Goal: Task Accomplishment & Management: Complete application form

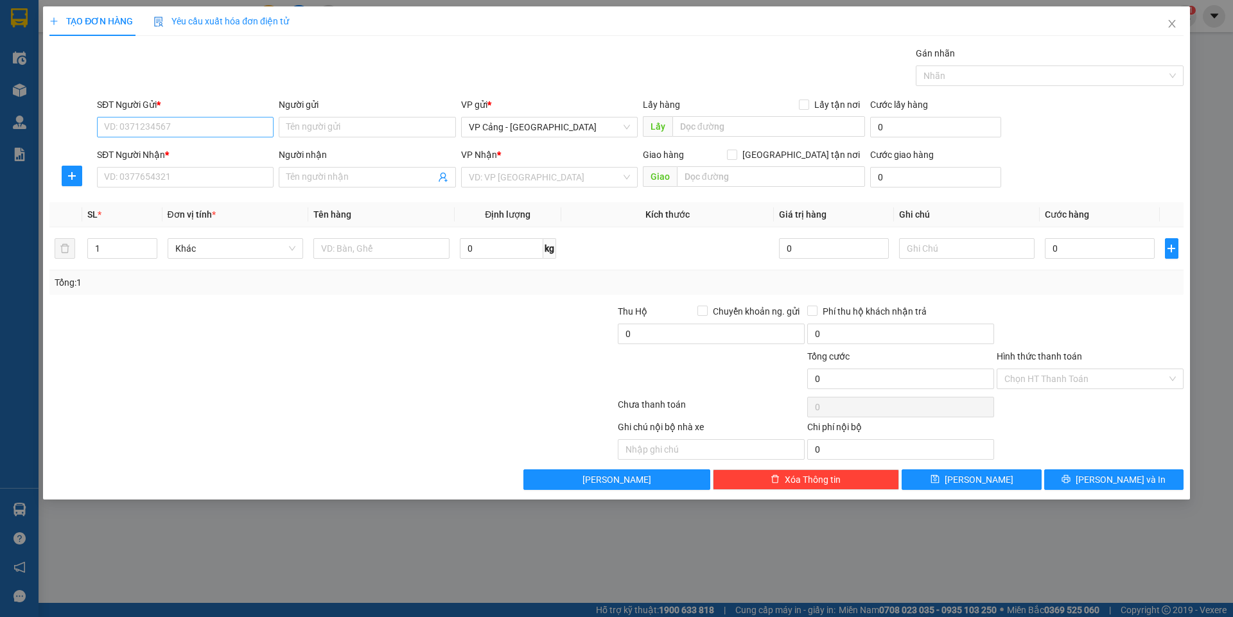
click at [132, 126] on input "SĐT Người Gửi *" at bounding box center [185, 127] width 177 height 21
click at [110, 252] on input "1" at bounding box center [122, 248] width 68 height 19
type input "4"
click at [340, 254] on input "text" at bounding box center [381, 248] width 136 height 21
type input "4 kiện tivi"
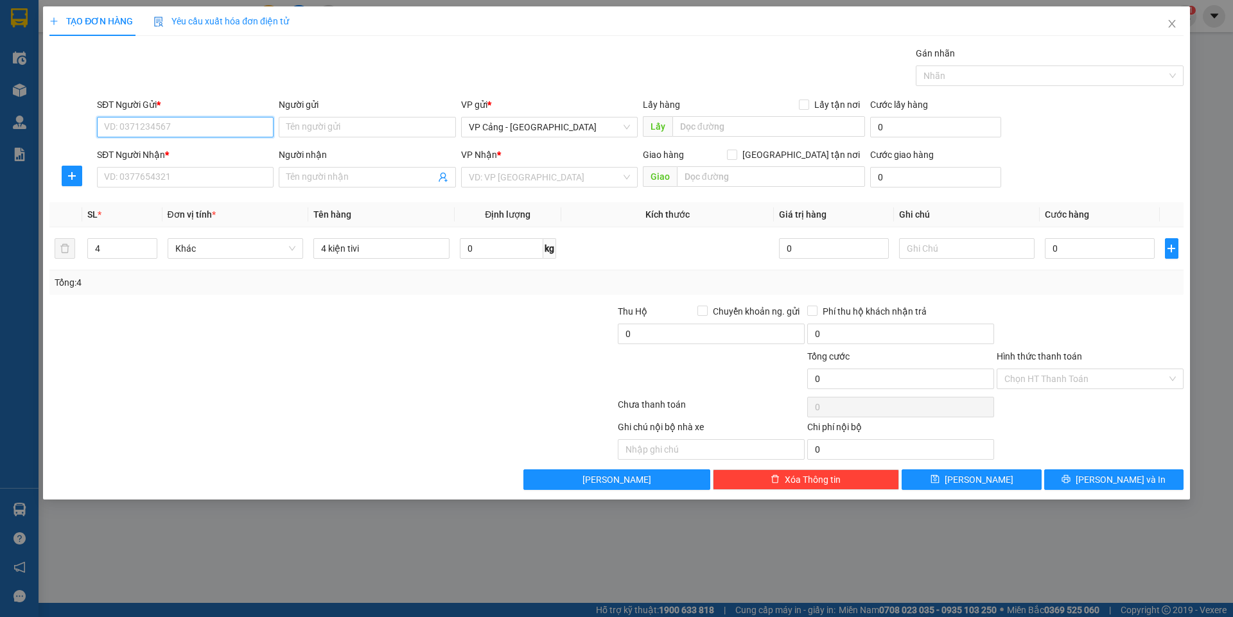
click at [141, 129] on input "SĐT Người Gửi *" at bounding box center [185, 127] width 177 height 21
click at [137, 179] on input "SĐT Người Nhận *" at bounding box center [185, 177] width 177 height 21
click at [107, 173] on input "0913278677" at bounding box center [185, 177] width 177 height 21
click at [100, 177] on input "0913278677" at bounding box center [185, 177] width 177 height 21
click at [139, 179] on input "0913278677" at bounding box center [185, 177] width 177 height 21
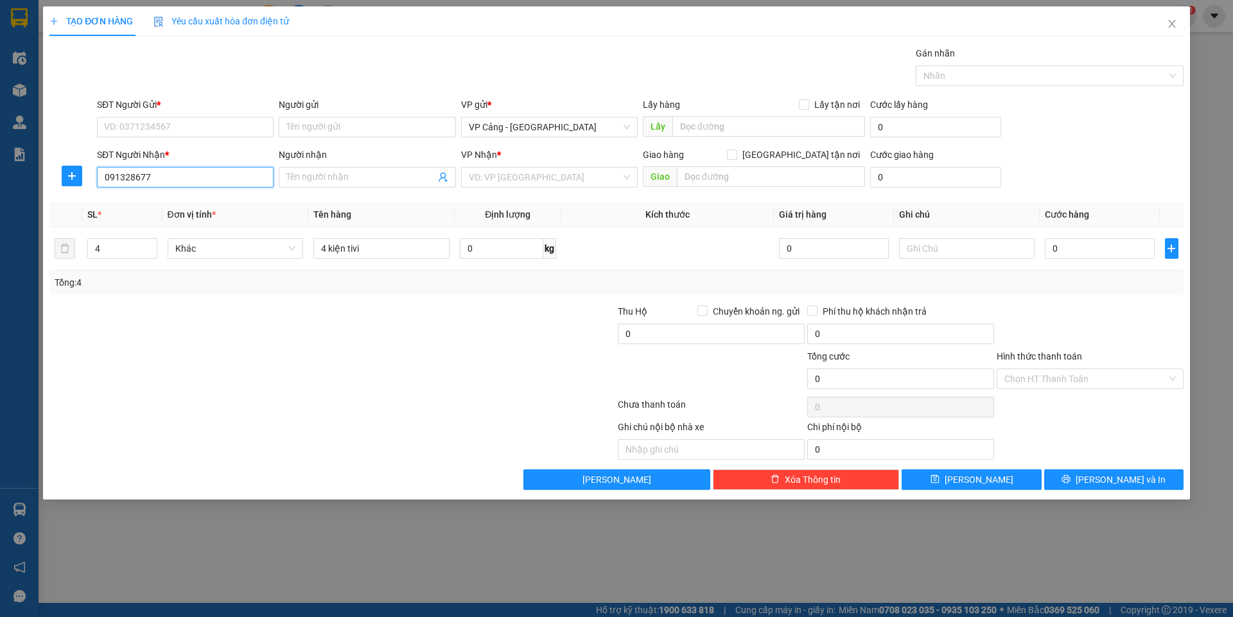
type input "0913287677"
click at [154, 204] on div "0913287677 - [GEOGRAPHIC_DATA]" at bounding box center [185, 203] width 161 height 14
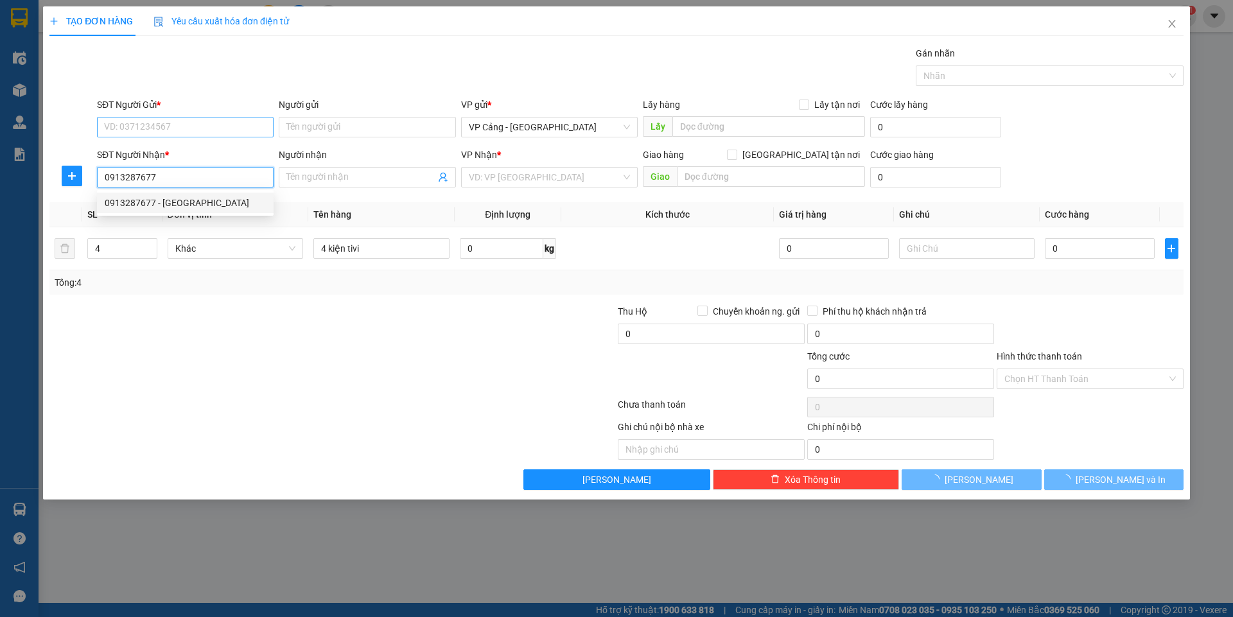
type input "Chiến Hà"
checkbox input "true"
type input "131 Hoàng Liên"
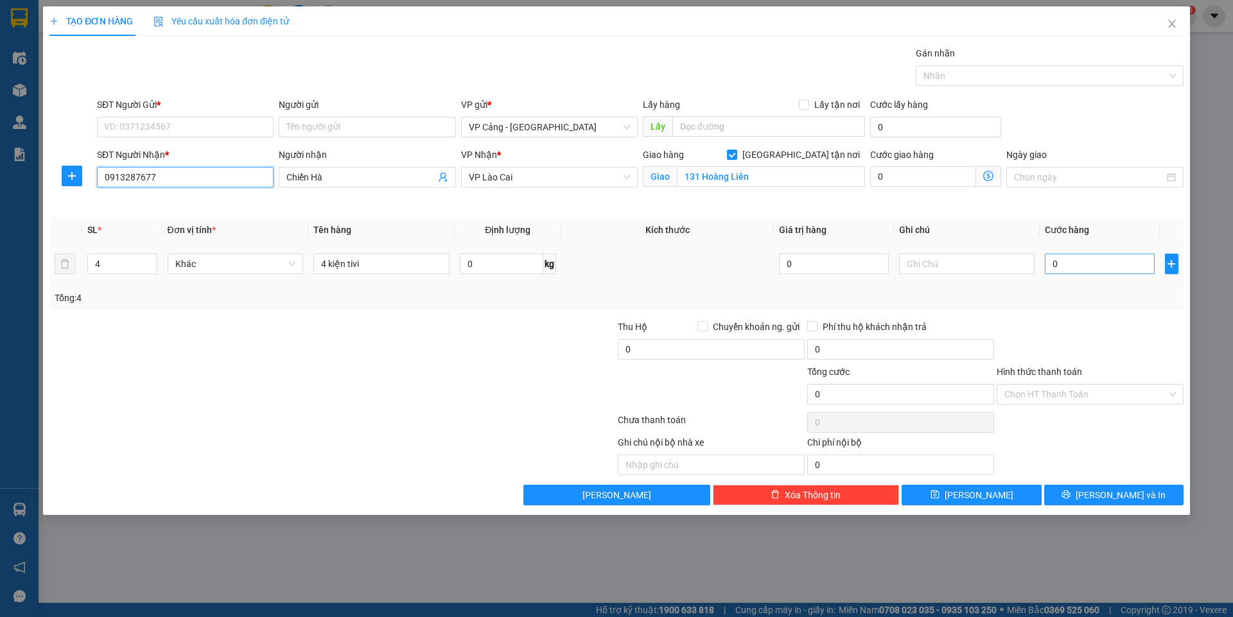
type input "0913287677"
click at [1068, 266] on input "0" at bounding box center [1099, 264] width 109 height 21
type input "1"
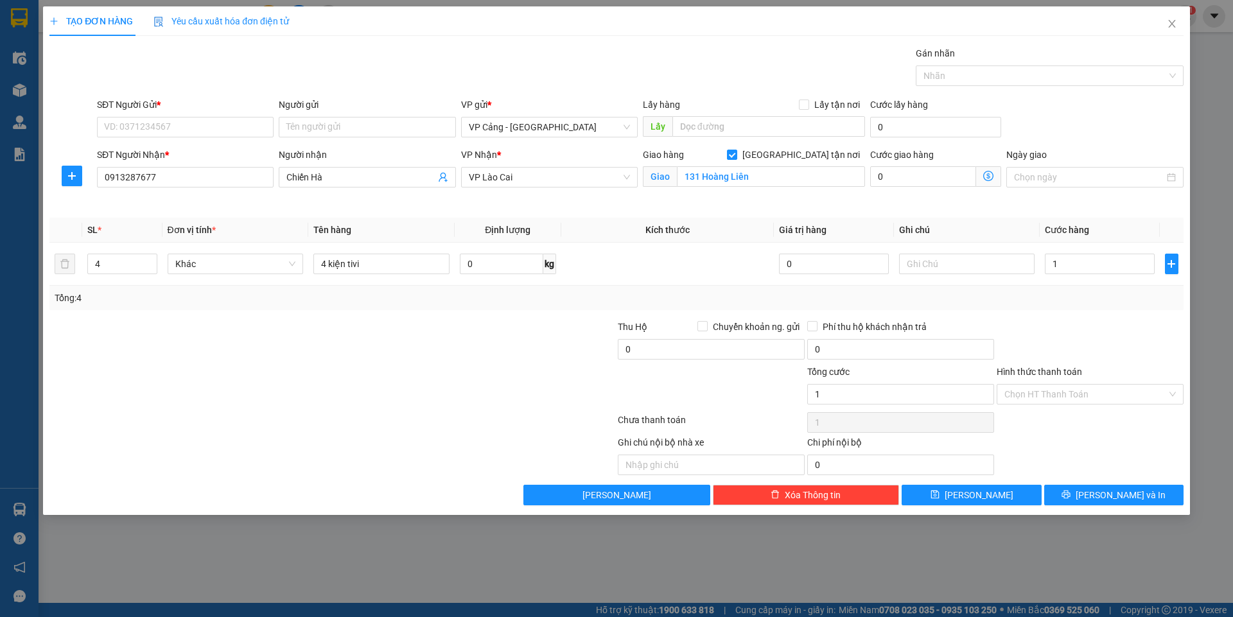
type input "1.000"
click at [165, 114] on div "SĐT Người Gửi *" at bounding box center [185, 107] width 177 height 19
click at [161, 130] on input "SĐT Người Gửi *" at bounding box center [185, 127] width 177 height 21
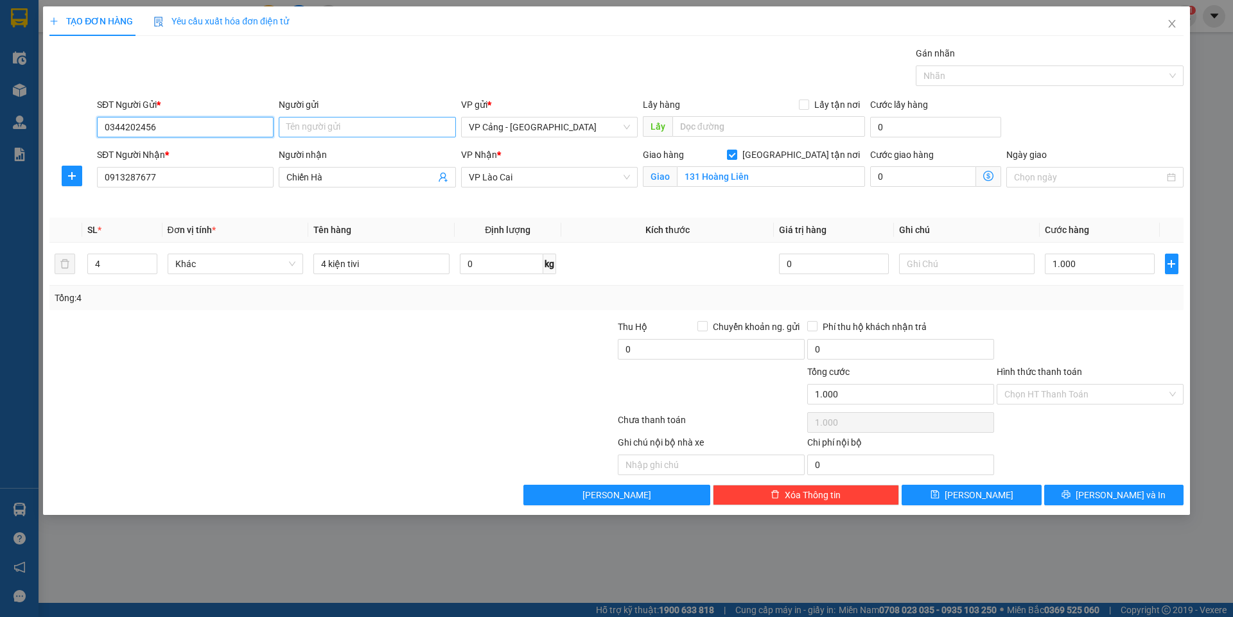
type input "0344202456"
click at [369, 132] on input "Người gửi" at bounding box center [367, 127] width 177 height 21
type input "[PERSON_NAME]"
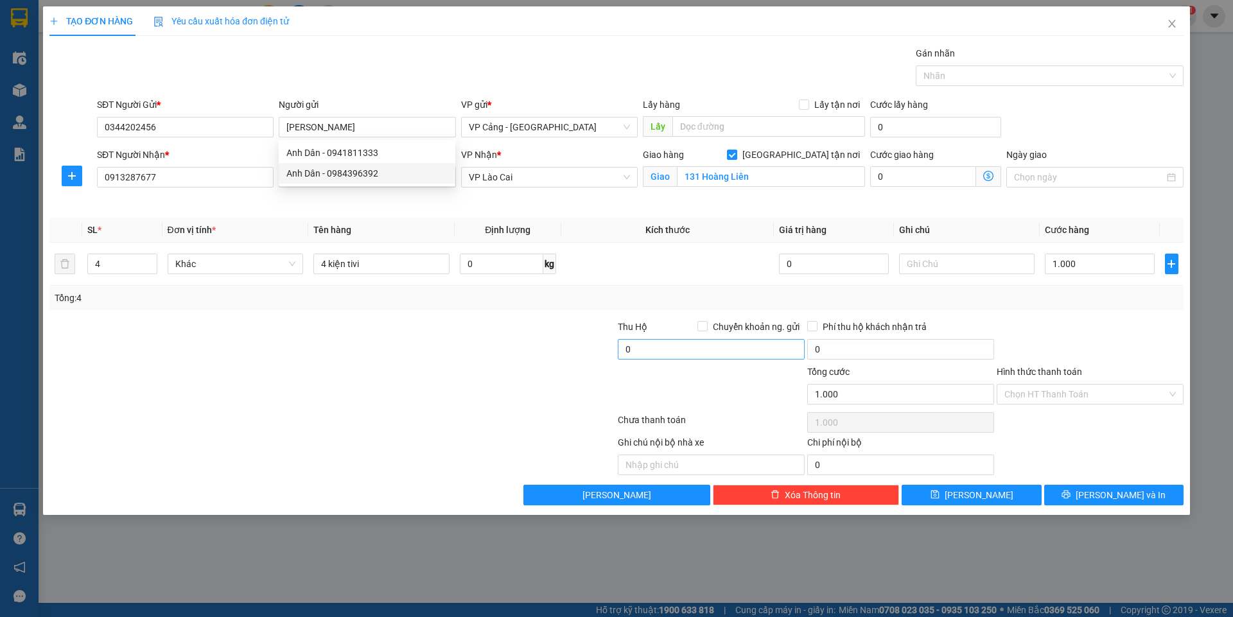
drag, startPoint x: 413, startPoint y: 358, endPoint x: 640, endPoint y: 342, distance: 227.9
click at [419, 353] on div at bounding box center [237, 342] width 379 height 45
click at [1134, 491] on span "[PERSON_NAME] và In" at bounding box center [1121, 495] width 90 height 14
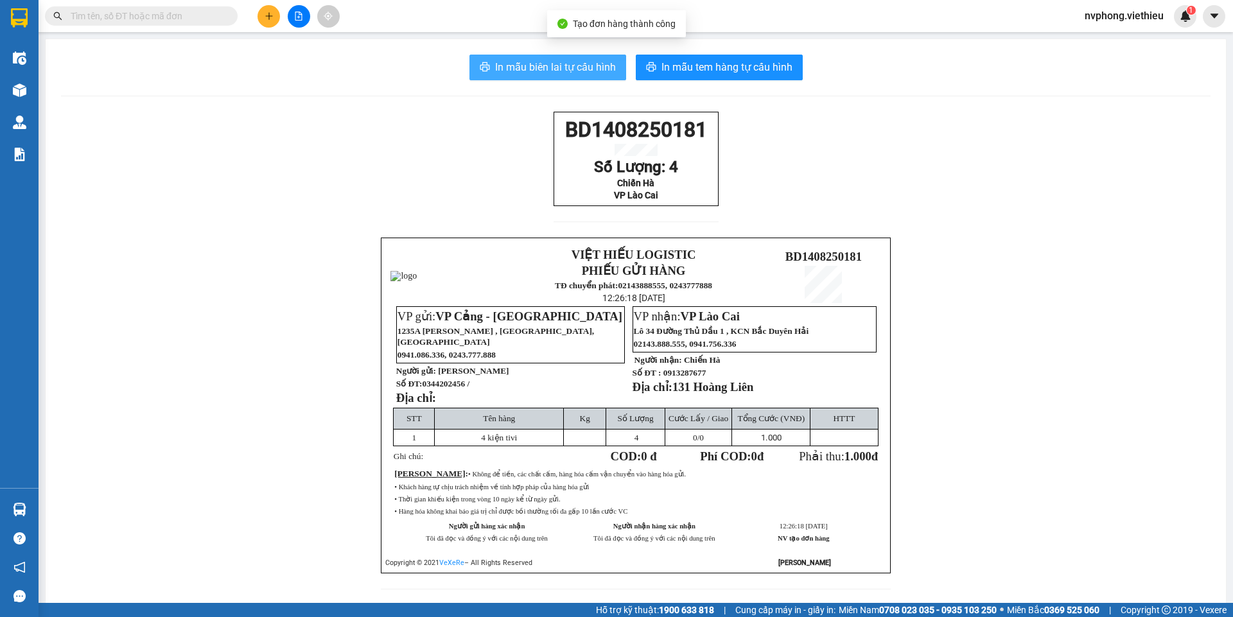
click at [538, 64] on span "In mẫu biên lai tự cấu hình" at bounding box center [555, 67] width 121 height 16
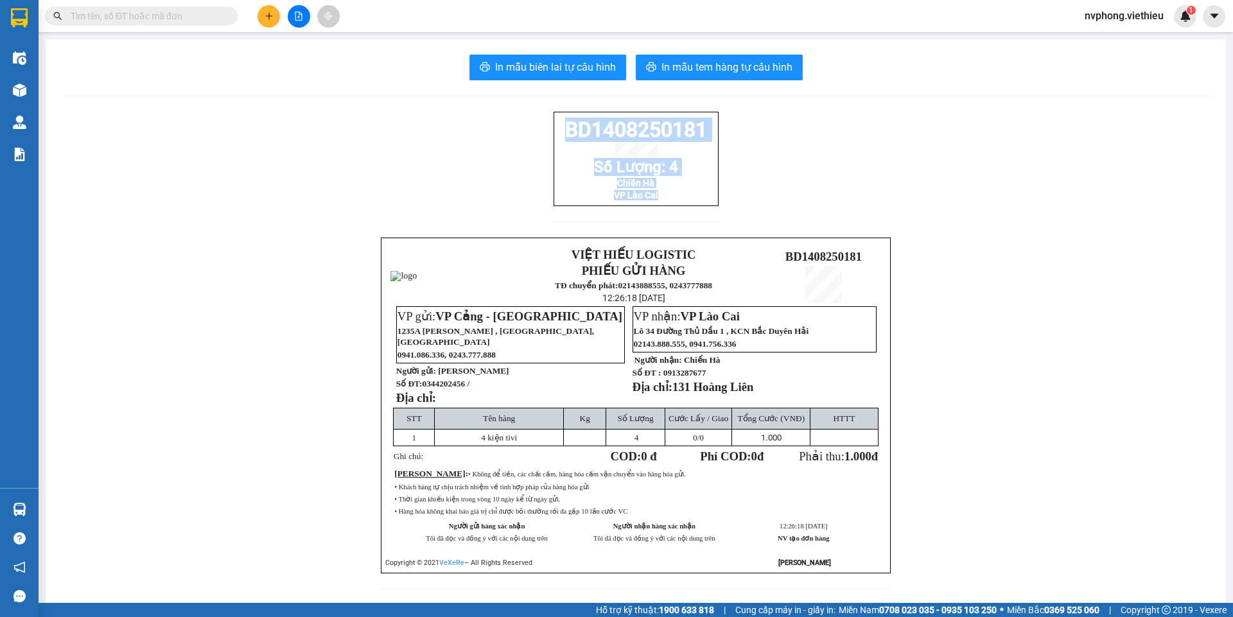
drag, startPoint x: 692, startPoint y: 206, endPoint x: 553, endPoint y: 128, distance: 159.4
click at [554, 128] on div "BD1408250181 Số Lượng: 4 Chiến Hà VP Lào Cai" at bounding box center [636, 159] width 165 height 94
copy div "BD1408250181 Số Lượng: 4 Chiến Hà VP Lào Cai"
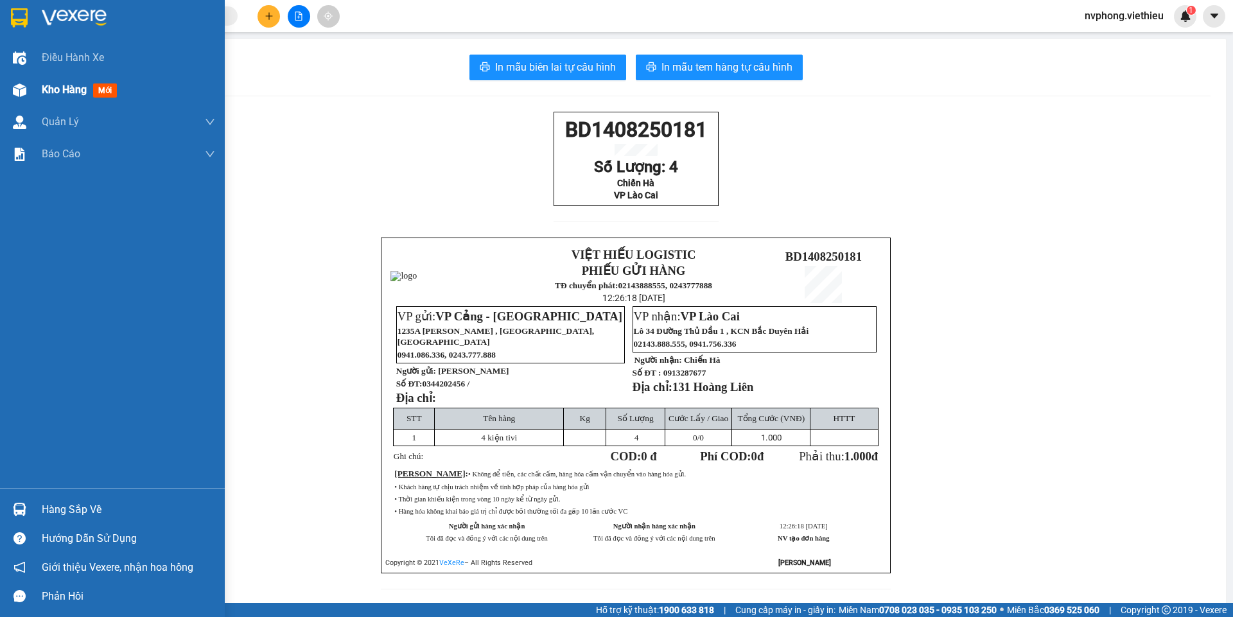
click at [29, 87] on div at bounding box center [19, 90] width 22 height 22
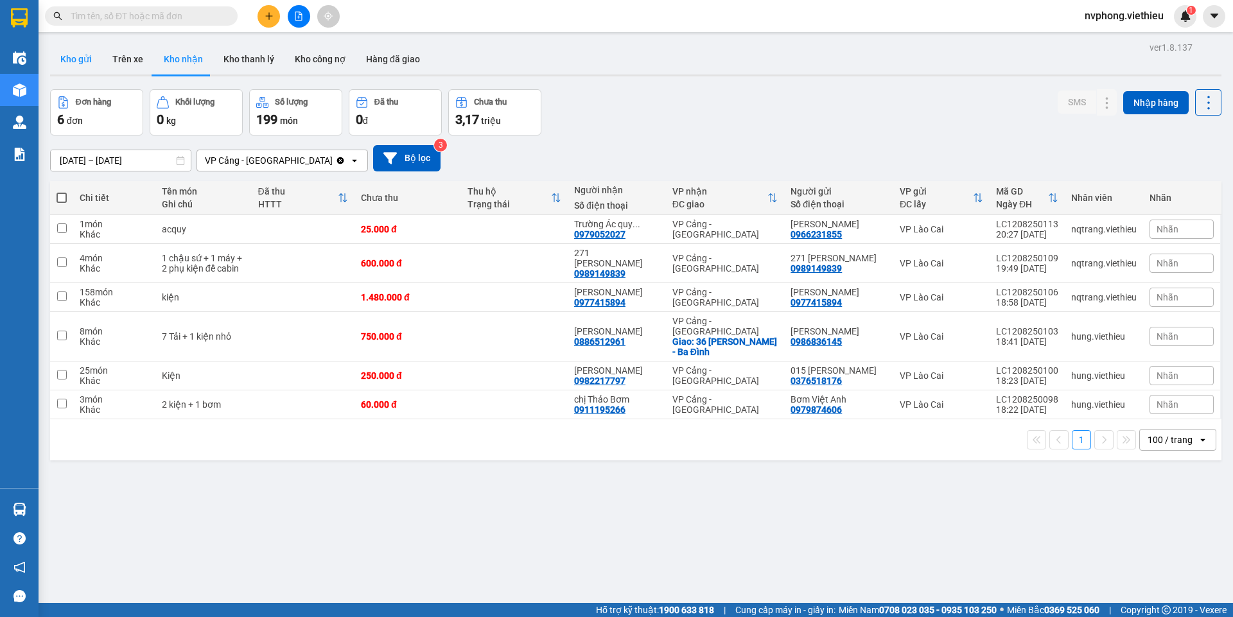
click at [66, 57] on button "Kho gửi" at bounding box center [76, 59] width 52 height 31
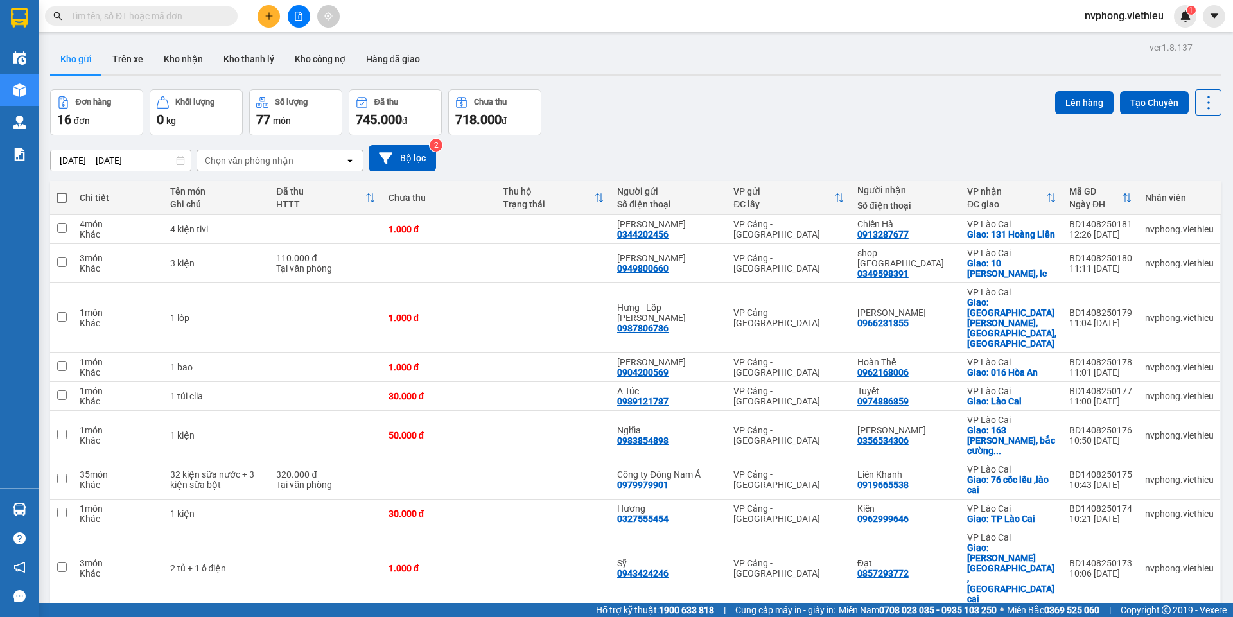
click at [295, 164] on div "Chọn văn phòng nhận" at bounding box center [271, 160] width 148 height 21
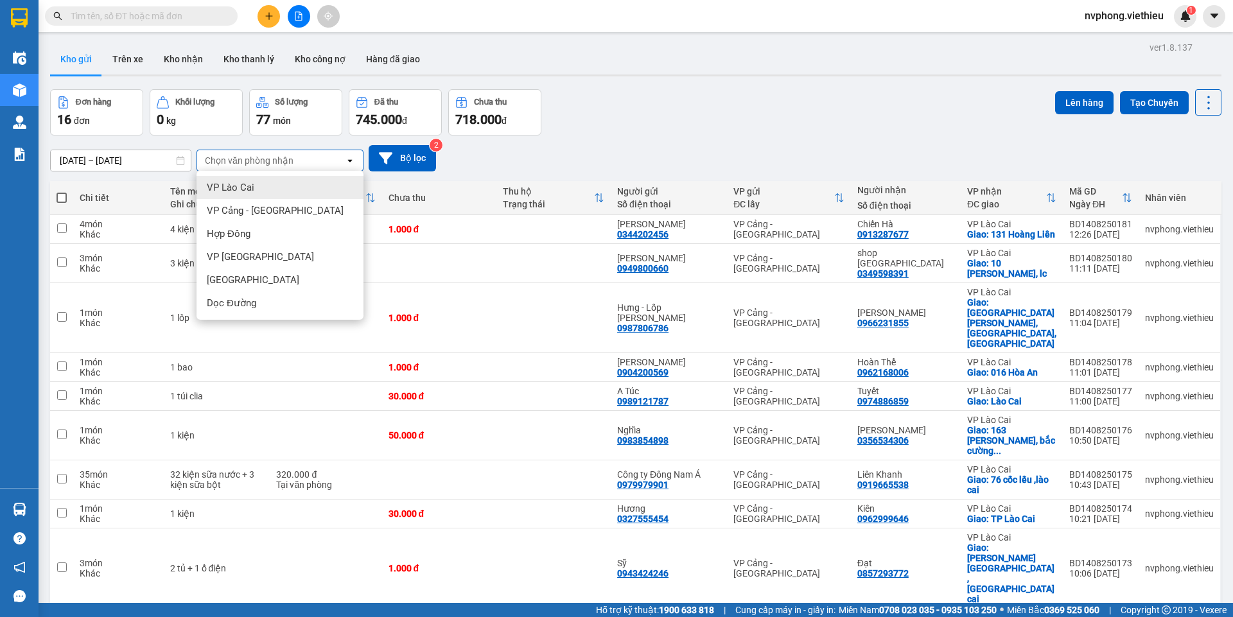
click at [260, 190] on div "VP Lào Cai" at bounding box center [280, 187] width 167 height 23
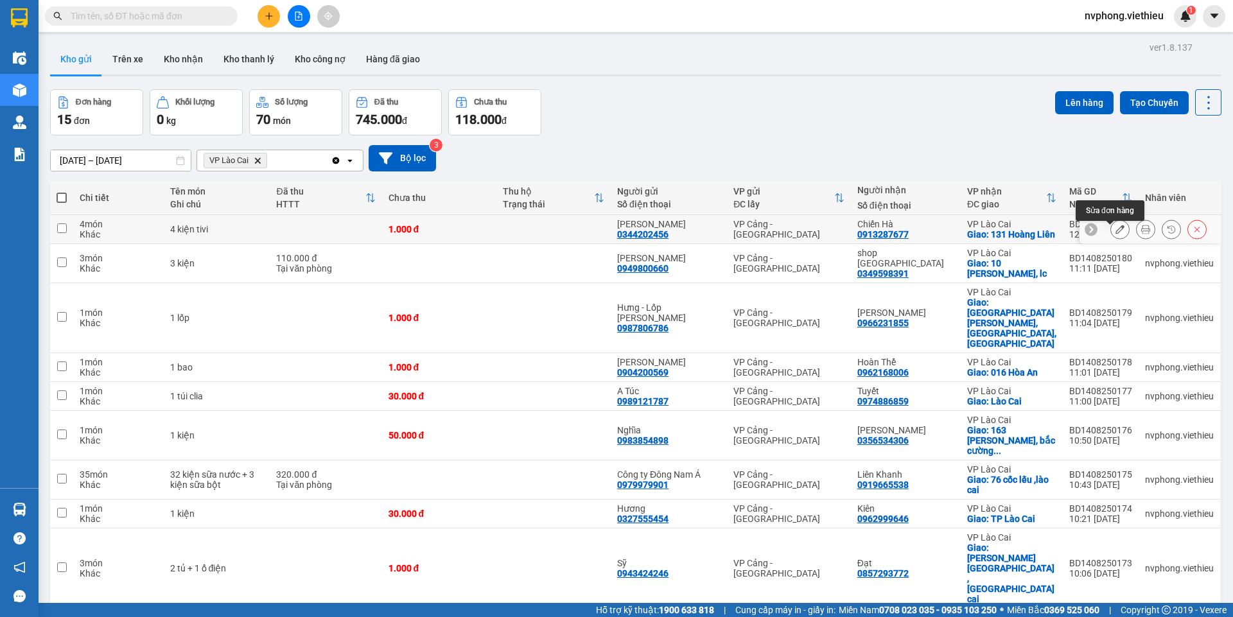
click at [1116, 234] on icon at bounding box center [1120, 229] width 9 height 9
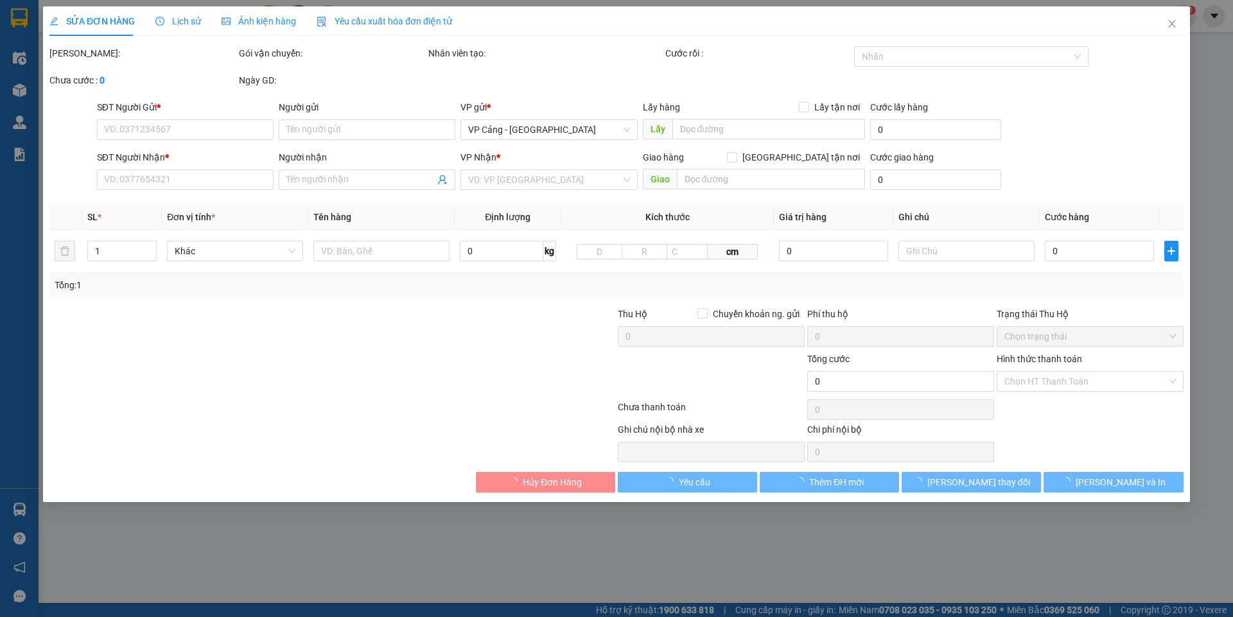
type input "0344202456"
type input "[PERSON_NAME]"
type input "0913287677"
type input "Chiến Hà"
checkbox input "true"
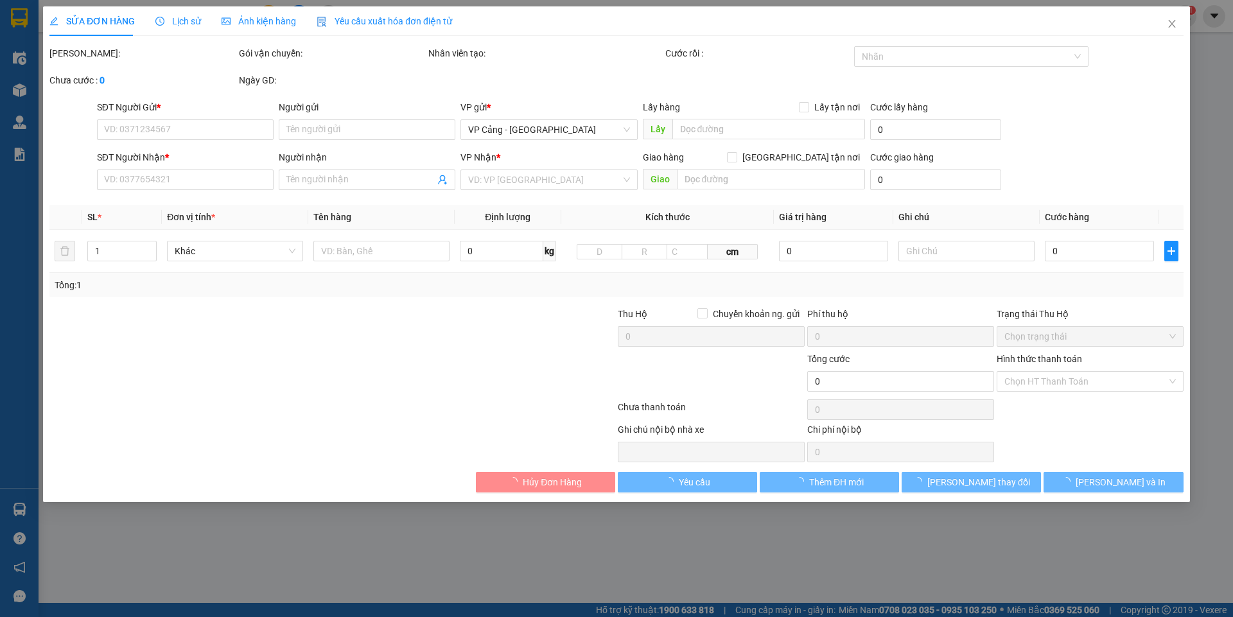
type input "131 Hoàng Liên"
type input "1.000"
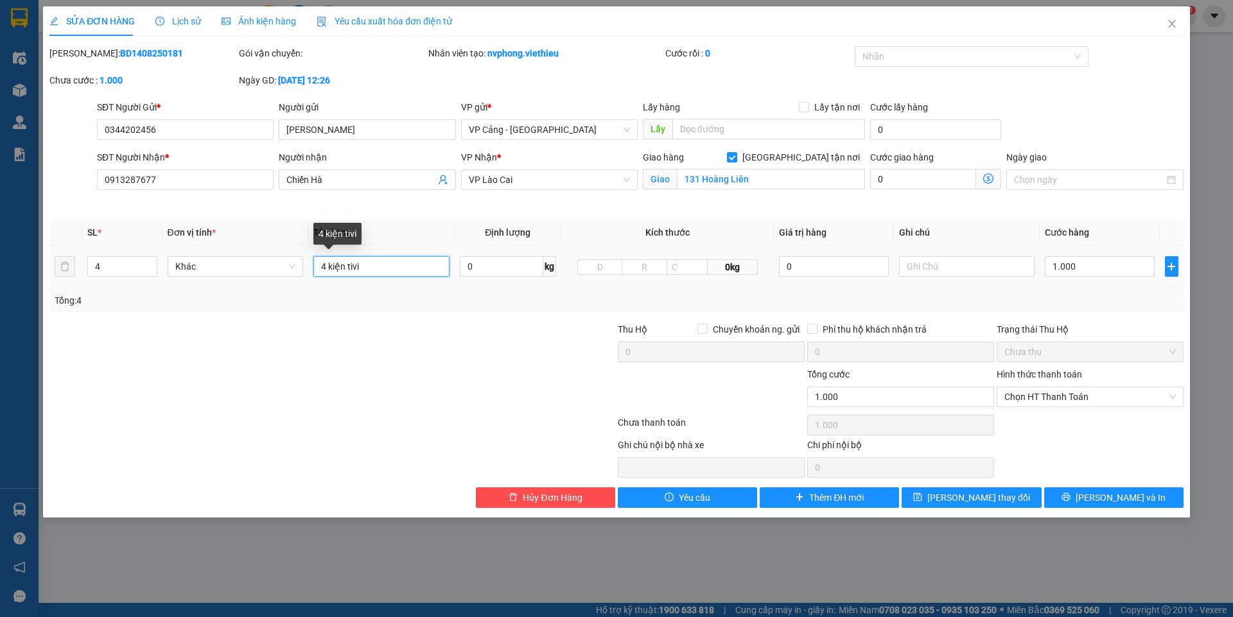
click at [391, 268] on input "4 kiện tivi" at bounding box center [381, 266] width 136 height 21
type input "4 kiện tivi + BBGNHH"
click at [982, 489] on button "[PERSON_NAME] thay đổi" at bounding box center [971, 498] width 139 height 21
